Goal: Information Seeking & Learning: Learn about a topic

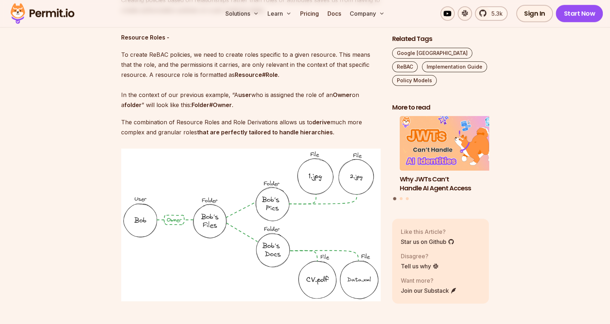
scroll to position [1342, 0]
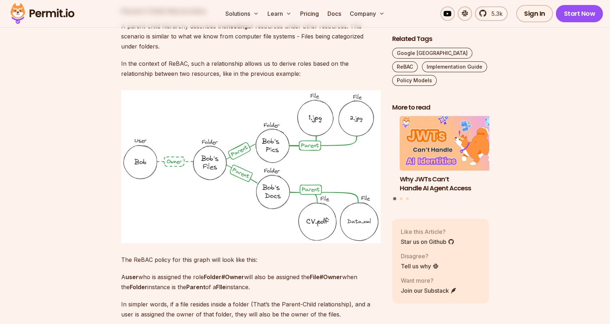
scroll to position [1909, 0]
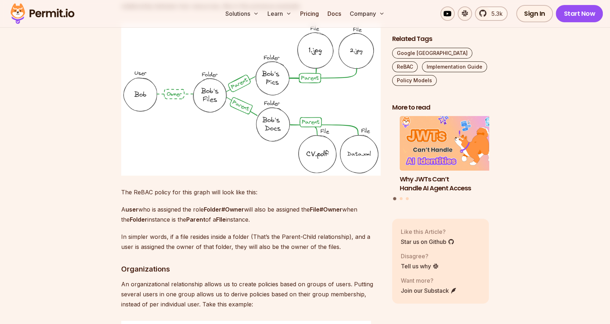
scroll to position [1549, 0]
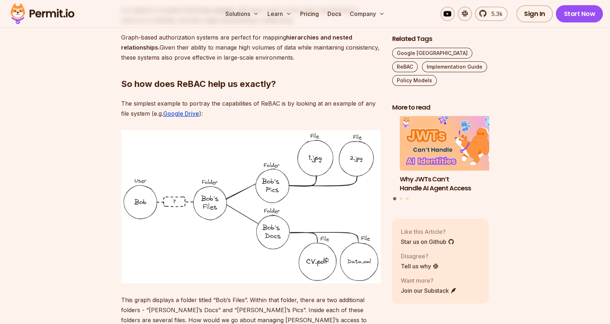
scroll to position [782, 0]
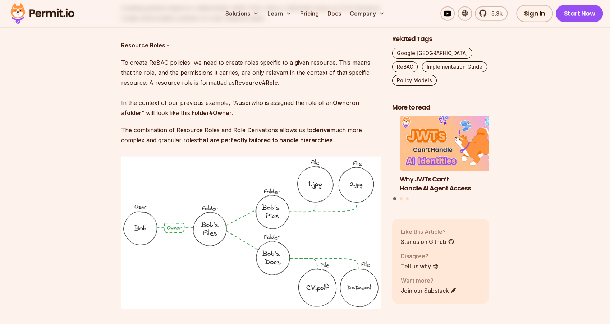
scroll to position [1118, 0]
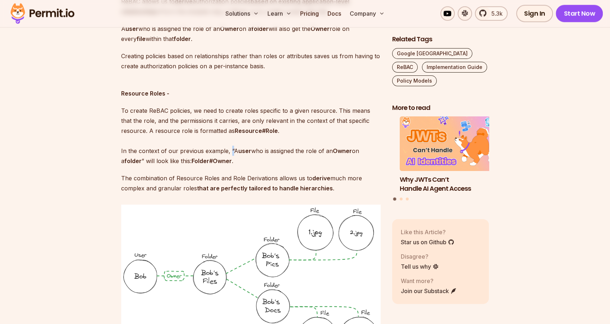
click at [228, 141] on p "To create ReBAC policies, we need to create roles specific to a given resource.…" at bounding box center [251, 136] width 260 height 60
click at [229, 118] on p "To create ReBAC policies, we need to create roles specific to a given resource.…" at bounding box center [251, 136] width 260 height 60
drag, startPoint x: 149, startPoint y: 119, endPoint x: 194, endPoint y: 124, distance: 45.6
click at [194, 124] on p "To create ReBAC policies, we need to create roles specific to a given resource.…" at bounding box center [251, 136] width 260 height 60
drag, startPoint x: 234, startPoint y: 120, endPoint x: 276, endPoint y: 120, distance: 41.3
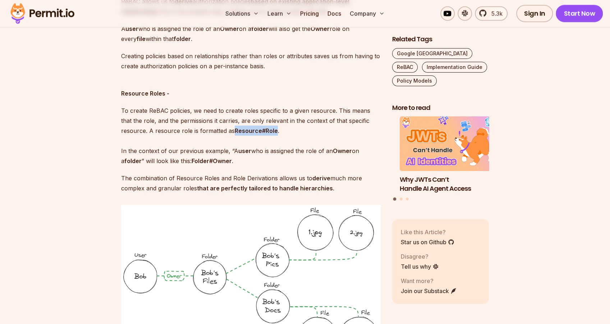
click at [276, 120] on p "To create ReBAC policies, we need to create roles specific to a given resource.…" at bounding box center [251, 136] width 260 height 60
drag, startPoint x: 193, startPoint y: 150, endPoint x: 232, endPoint y: 147, distance: 39.0
click at [232, 157] on strong "Folder#Owner" at bounding box center [212, 160] width 40 height 7
click at [238, 144] on p "To create ReBAC policies, we need to create roles specific to a given resource.…" at bounding box center [251, 136] width 260 height 60
drag, startPoint x: 195, startPoint y: 150, endPoint x: 233, endPoint y: 148, distance: 38.5
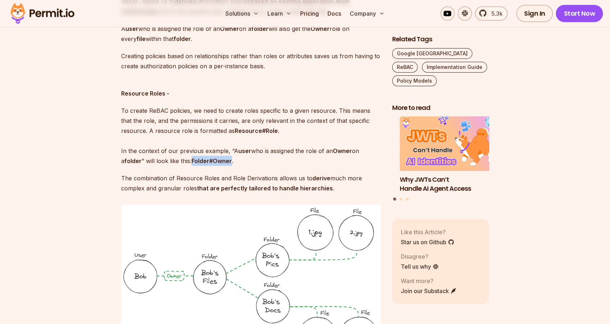
click at [233, 148] on p "To create ReBAC policies, we need to create roles specific to a given resource.…" at bounding box center [251, 136] width 260 height 60
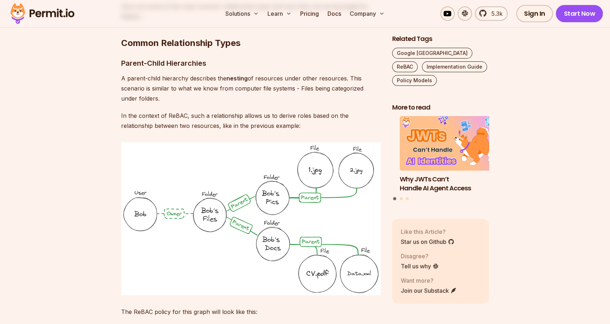
scroll to position [1669, 0]
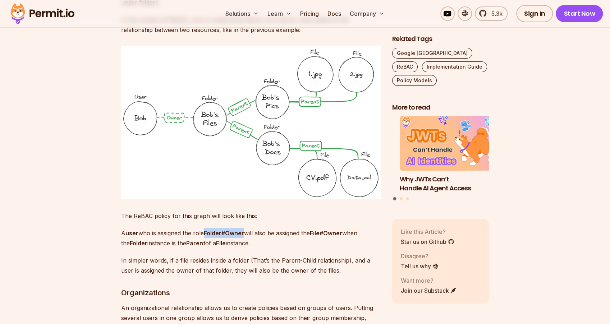
drag, startPoint x: 208, startPoint y: 212, endPoint x: 247, endPoint y: 211, distance: 39.2
click at [244, 230] on strong "Folder#Owner" at bounding box center [224, 233] width 40 height 7
drag, startPoint x: 319, startPoint y: 212, endPoint x: 347, endPoint y: 214, distance: 28.1
click at [342, 230] on strong "File#Owner" at bounding box center [326, 233] width 32 height 7
drag, startPoint x: 265, startPoint y: 223, endPoint x: 77, endPoint y: 224, distance: 188.0
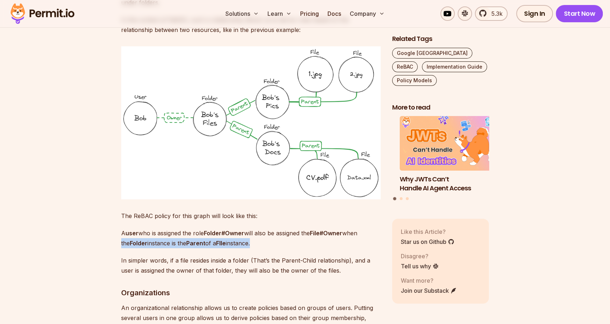
drag, startPoint x: 122, startPoint y: 212, endPoint x: 146, endPoint y: 212, distance: 23.7
click at [146, 228] on p "A user who is assigned the role Folder#Owner will also be assigned the File#Own…" at bounding box center [251, 238] width 260 height 20
click at [169, 228] on p "A user who is assigned the role Folder#Owner will also be assigned the File#Own…" at bounding box center [251, 238] width 260 height 20
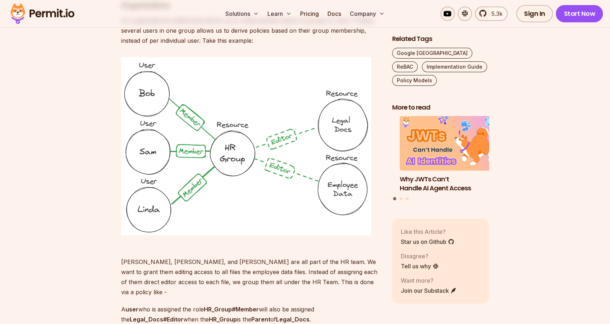
scroll to position [1980, 0]
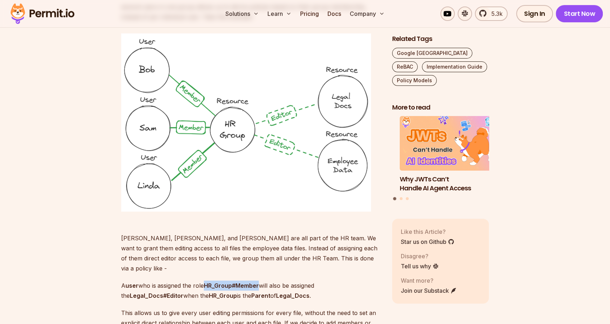
drag, startPoint x: 209, startPoint y: 254, endPoint x: 262, endPoint y: 254, distance: 52.8
click at [259, 282] on strong "HR_Group#Member" at bounding box center [231, 285] width 55 height 7
drag, startPoint x: 133, startPoint y: 266, endPoint x: 187, endPoint y: 263, distance: 54.0
click at [187, 281] on p "A user who is assigned the role HR_Group#Member will also be assigned the Legal…" at bounding box center [251, 291] width 260 height 20
drag, startPoint x: 213, startPoint y: 266, endPoint x: 316, endPoint y: 265, distance: 102.8
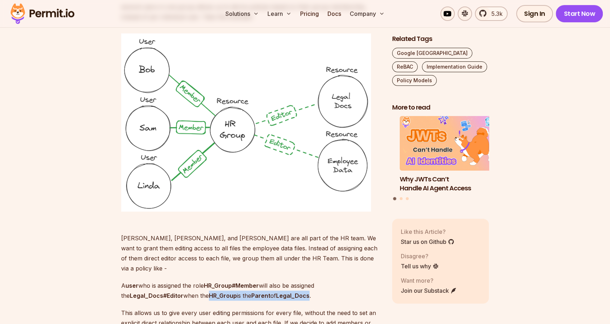
click at [316, 281] on p "A user who is assigned the role HR_Group#Member will also be assigned the Legal…" at bounding box center [251, 291] width 260 height 20
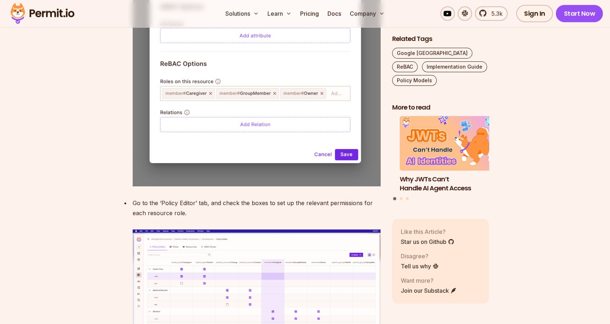
scroll to position [3298, 0]
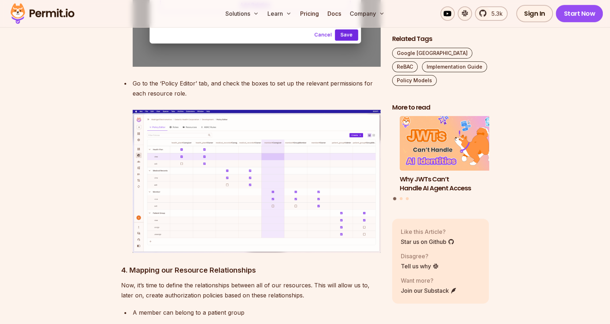
click at [219, 155] on img at bounding box center [257, 181] width 248 height 143
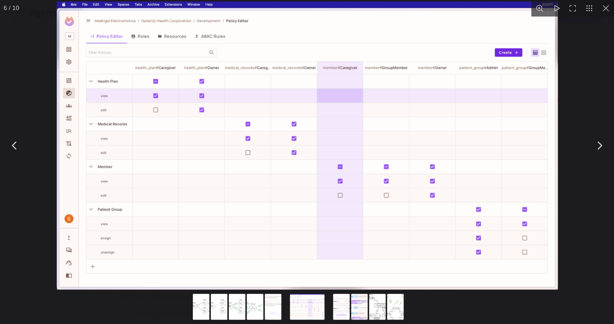
click at [339, 180] on img "You can close this modal content with the ESC key" at bounding box center [306, 145] width 501 height 288
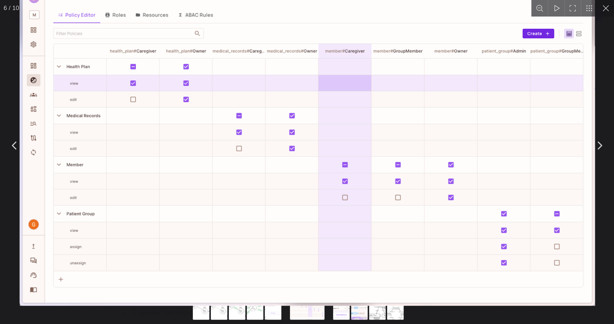
click at [338, 185] on img "You can close this modal content with the ESC key" at bounding box center [306, 140] width 575 height 331
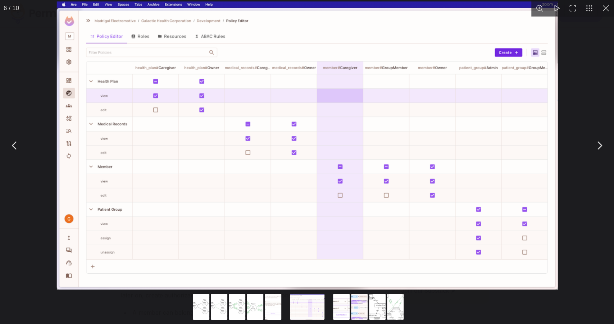
click at [336, 180] on img "You can close this modal content with the ESC key" at bounding box center [306, 145] width 501 height 288
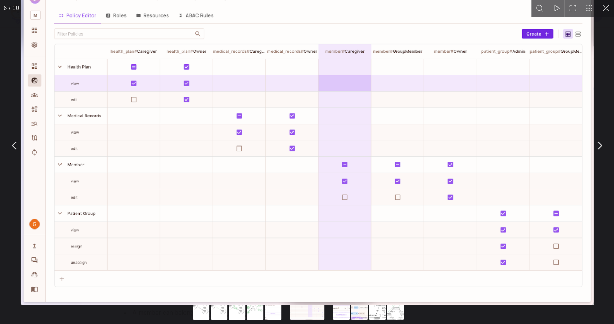
click at [339, 183] on img "You can close this modal content with the ESC key" at bounding box center [306, 141] width 573 height 330
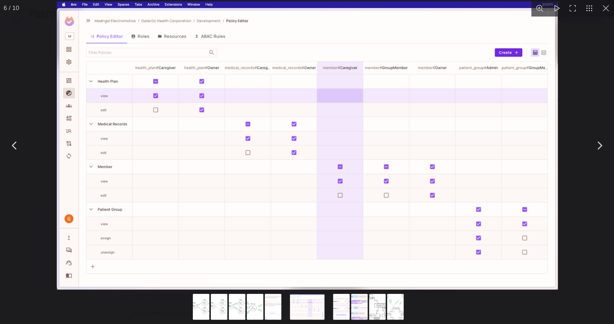
click at [339, 183] on img "You can close this modal content with the ESC key" at bounding box center [306, 145] width 501 height 288
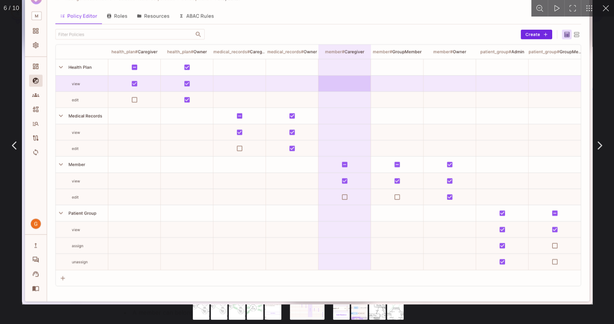
click at [339, 181] on img "You can close this modal content with the ESC key" at bounding box center [307, 140] width 570 height 328
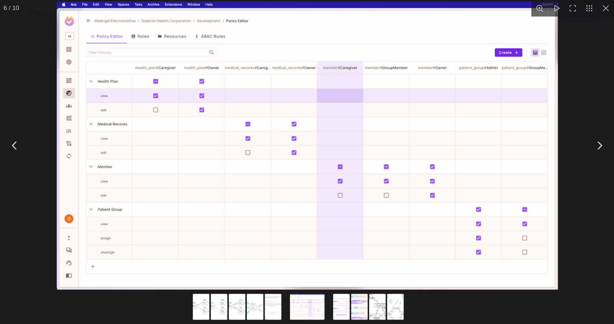
click at [602, 9] on button "You can close this modal content with the ESC key" at bounding box center [605, 8] width 17 height 17
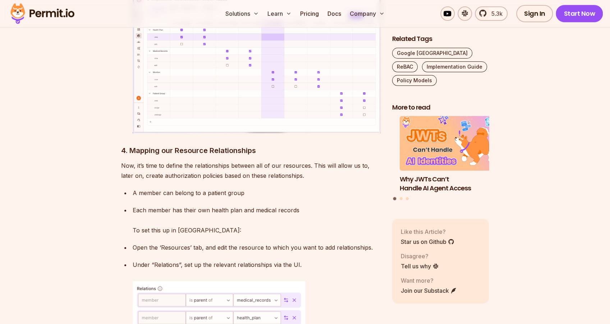
scroll to position [3323, 0]
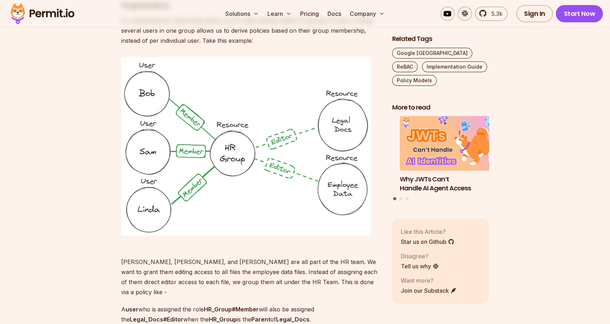
scroll to position [1933, 0]
